Goal: Transaction & Acquisition: Purchase product/service

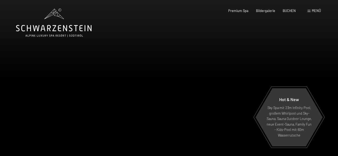
click at [311, 11] on span "Menü" at bounding box center [315, 11] width 9 height 4
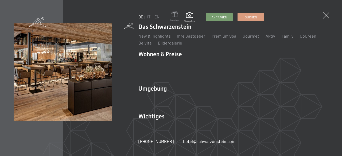
click at [172, 17] on span at bounding box center [174, 15] width 9 height 8
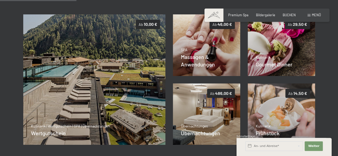
scroll to position [102, 0]
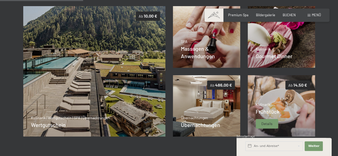
click at [286, 109] on img at bounding box center [281, 105] width 68 height 61
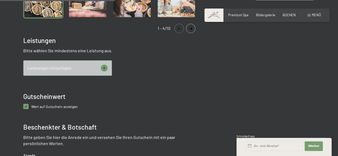
scroll to position [214, 0]
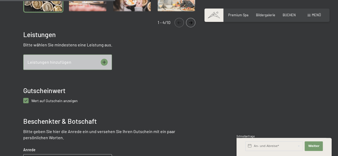
click at [105, 64] on icon at bounding box center [104, 62] width 7 height 7
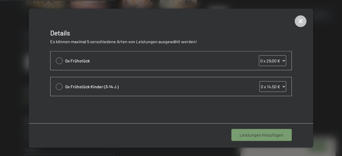
click at [59, 61] on div at bounding box center [59, 60] width 7 height 7
click at [283, 61] on select "0 x 29,00 € 1 x 29,00 € 2 x 29,00 € 3 x 29,00 € 4 x 29,00 € 5 x 29,00 € 6 x 29,…" at bounding box center [272, 60] width 27 height 11
select select "2"
click at [259, 55] on select "0 x 29,00 € 1 x 29,00 € 2 x 29,00 € 3 x 29,00 € 4 x 29,00 € 5 x 29,00 € 6 x 29,…" at bounding box center [272, 60] width 27 height 11
select select "2"
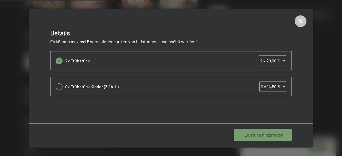
click at [274, 131] on div "1 Leistung hinzufügen" at bounding box center [263, 135] width 58 height 12
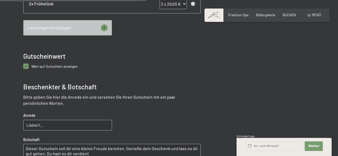
scroll to position [286, 0]
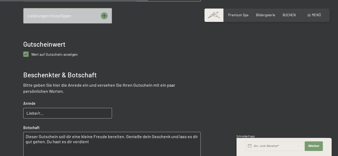
click at [25, 54] on anzeigen "checkbox" at bounding box center [25, 54] width 5 height 5
checkbox anzeigen "false"
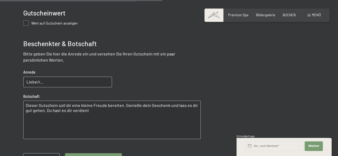
scroll to position [319, 0]
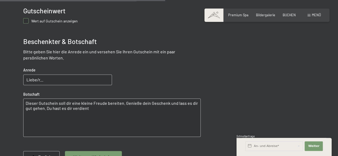
click at [89, 79] on input "Liebe/r..." at bounding box center [67, 79] width 89 height 11
type input "[PERSON_NAME][MEDICAL_DATA],"
drag, startPoint x: 91, startPoint y: 108, endPoint x: 23, endPoint y: 105, distance: 68.1
click at [23, 105] on textarea "Dieser Gutschein soll dir eine kleine Freude bereiten. Genieße dein Geschenk un…" at bounding box center [111, 117] width 177 height 38
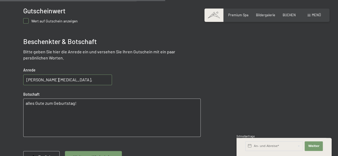
type textarea "alles Gute zum Geburtstag!"
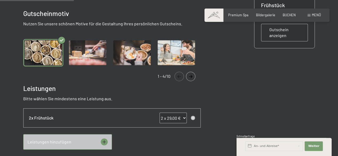
scroll to position [136, 0]
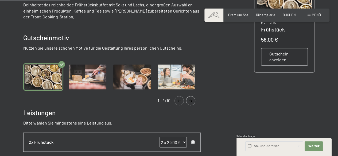
click at [192, 98] on button "Navigate to next slide" at bounding box center [190, 100] width 9 height 9
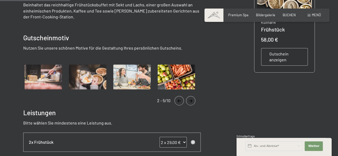
click at [192, 98] on button "Navigate to next slide" at bounding box center [190, 100] width 9 height 9
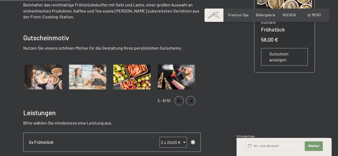
click at [192, 98] on button "Navigate to next slide" at bounding box center [190, 100] width 9 height 9
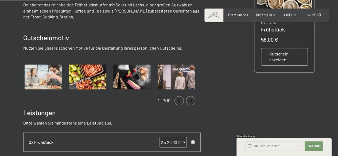
click at [192, 98] on button "Navigate to next slide" at bounding box center [190, 100] width 9 height 9
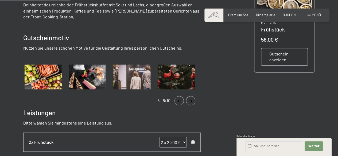
click at [192, 98] on button "Navigate to next slide" at bounding box center [190, 100] width 9 height 9
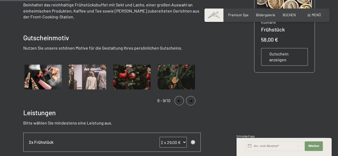
click at [192, 98] on button "Navigate to next slide" at bounding box center [190, 100] width 9 height 9
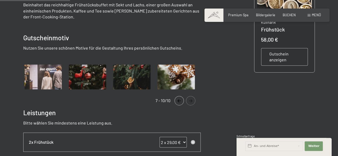
click at [192, 98] on button "Navigate to next slide" at bounding box center [190, 100] width 9 height 9
click at [180, 100] on icon "Navigate to previous slide" at bounding box center [179, 100] width 9 height 3
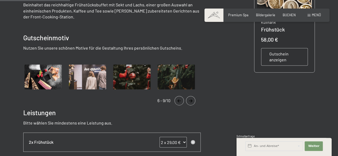
click at [180, 100] on icon "Navigate to previous slide" at bounding box center [179, 100] width 9 height 3
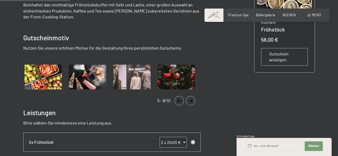
click at [180, 100] on icon "Navigate to previous slide" at bounding box center [179, 100] width 9 height 3
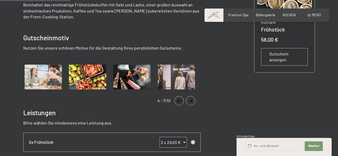
click at [130, 82] on img "Gallery" at bounding box center [132, 76] width 40 height 27
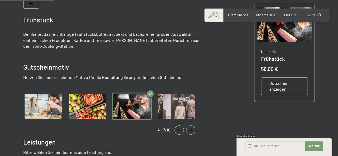
scroll to position [107, 0]
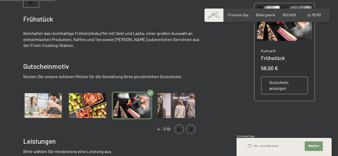
click at [179, 126] on button "Navigate to previous slide" at bounding box center [178, 129] width 9 height 9
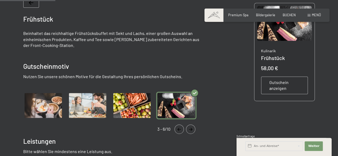
click at [179, 126] on button "Navigate to previous slide" at bounding box center [178, 129] width 9 height 9
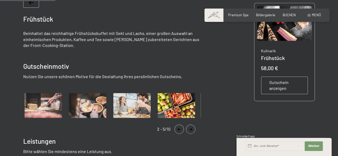
click at [179, 126] on button "Navigate to previous slide" at bounding box center [178, 129] width 9 height 9
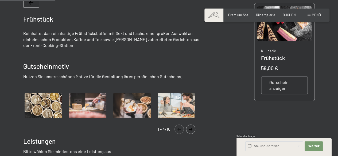
click at [179, 126] on button "Navigate to previous slide" at bounding box center [178, 129] width 9 height 9
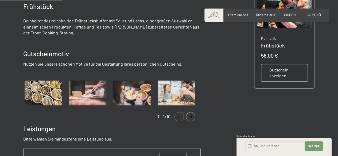
scroll to position [121, 0]
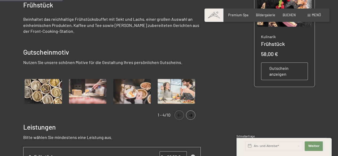
click at [266, 70] on div "Gutschein anzeigen" at bounding box center [284, 71] width 47 height 18
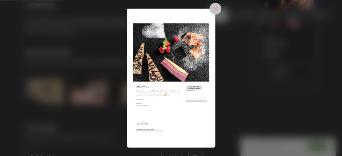
click at [214, 10] on icon at bounding box center [214, 8] width 5 height 5
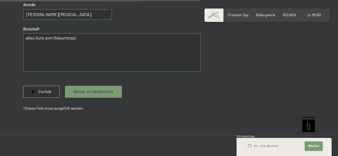
scroll to position [385, 0]
click at [113, 94] on div "Weiter zu Käuferinfos" at bounding box center [93, 91] width 57 height 12
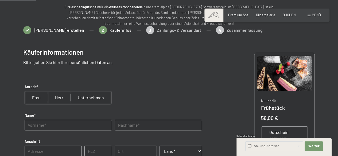
scroll to position [57, 0]
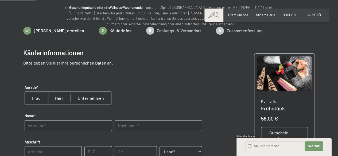
click at [37, 100] on input "radio" at bounding box center [36, 98] width 23 height 13
radio input "true"
click at [39, 124] on input "text" at bounding box center [68, 125] width 87 height 11
type input "Eva"
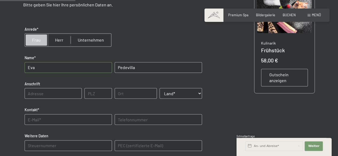
scroll to position [120, 0]
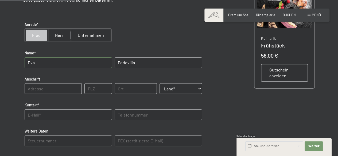
type input "Pedevilla"
click at [60, 86] on input "text" at bounding box center [53, 88] width 57 height 11
type input "In der [PERSON_NAME] 8"
type input "39030"
type input "Ahrntal"
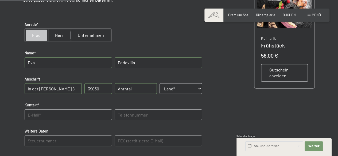
click at [191, 94] on select "Land* [GEOGRAPHIC_DATA] [GEOGRAPHIC_DATA] [GEOGRAPHIC_DATA] [GEOGRAPHIC_DATA] […" at bounding box center [180, 88] width 42 height 11
select select "ITA"
click at [159, 83] on select "Land* [GEOGRAPHIC_DATA] [GEOGRAPHIC_DATA] [GEOGRAPHIC_DATA] [GEOGRAPHIC_DATA] […" at bounding box center [180, 88] width 42 height 11
click at [60, 116] on input "text" at bounding box center [68, 114] width 87 height 11
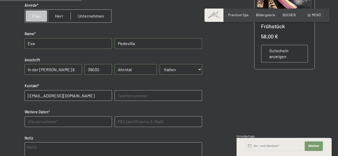
scroll to position [143, 0]
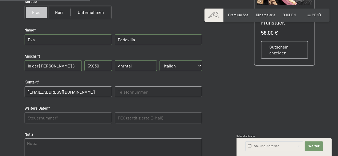
type input "[EMAIL_ADDRESS][DOMAIN_NAME]"
click at [69, 116] on Daten "text" at bounding box center [68, 118] width 87 height 11
type Daten "PDVVEA05A61B220Q"
click at [121, 120] on E-Mail\) "text" at bounding box center [157, 118] width 87 height 11
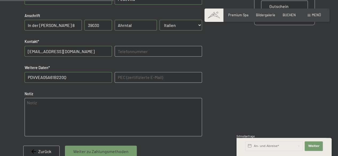
scroll to position [189, 0]
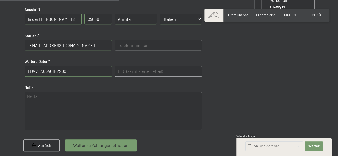
click at [76, 103] on textarea at bounding box center [113, 111] width 177 height 38
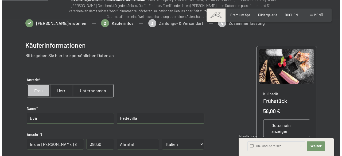
scroll to position [73, 0]
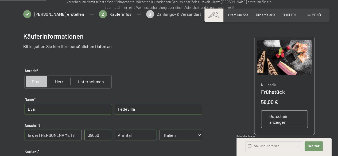
click at [294, 121] on span "Gutschein anzeigen" at bounding box center [284, 119] width 30 height 12
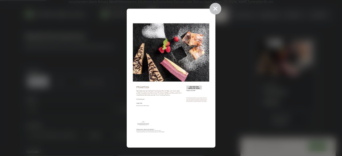
click at [162, 84] on img at bounding box center [171, 78] width 76 height 127
click at [219, 10] on icon at bounding box center [215, 9] width 12 height 12
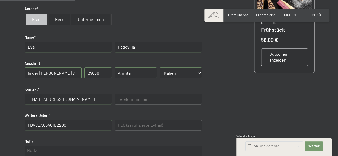
scroll to position [141, 0]
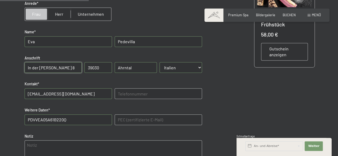
drag, startPoint x: 64, startPoint y: 63, endPoint x: 18, endPoint y: 67, distance: 46.1
click at [18, 67] on div at bounding box center [168, 90] width 323 height 295
click at [92, 71] on input "39030" at bounding box center [97, 67] width 27 height 11
click at [125, 68] on input "Ahrntal" at bounding box center [135, 67] width 42 height 11
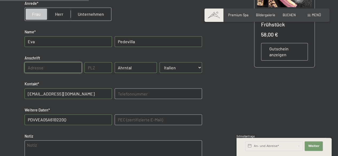
click at [125, 68] on input "Ahrntal" at bounding box center [135, 67] width 42 height 11
click at [208, 58] on div "Käuferinformationen Bitte geben Sie hier Ihre persönlichen Daten an. Anrede* Fr…" at bounding box center [168, 86] width 291 height 260
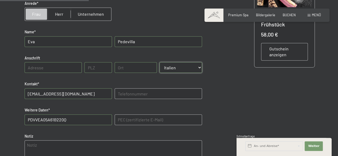
click at [196, 69] on select "Land* [GEOGRAPHIC_DATA] [GEOGRAPHIC_DATA] [GEOGRAPHIC_DATA] [GEOGRAPHIC_DATA] […" at bounding box center [180, 67] width 42 height 11
click at [212, 92] on div "Käuferinformationen Bitte geben Sie hier Ihre persönlichen Daten an. Anrede* Fr…" at bounding box center [168, 86] width 291 height 260
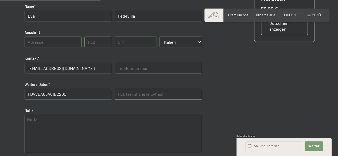
scroll to position [142, 0]
